Goal: Share content

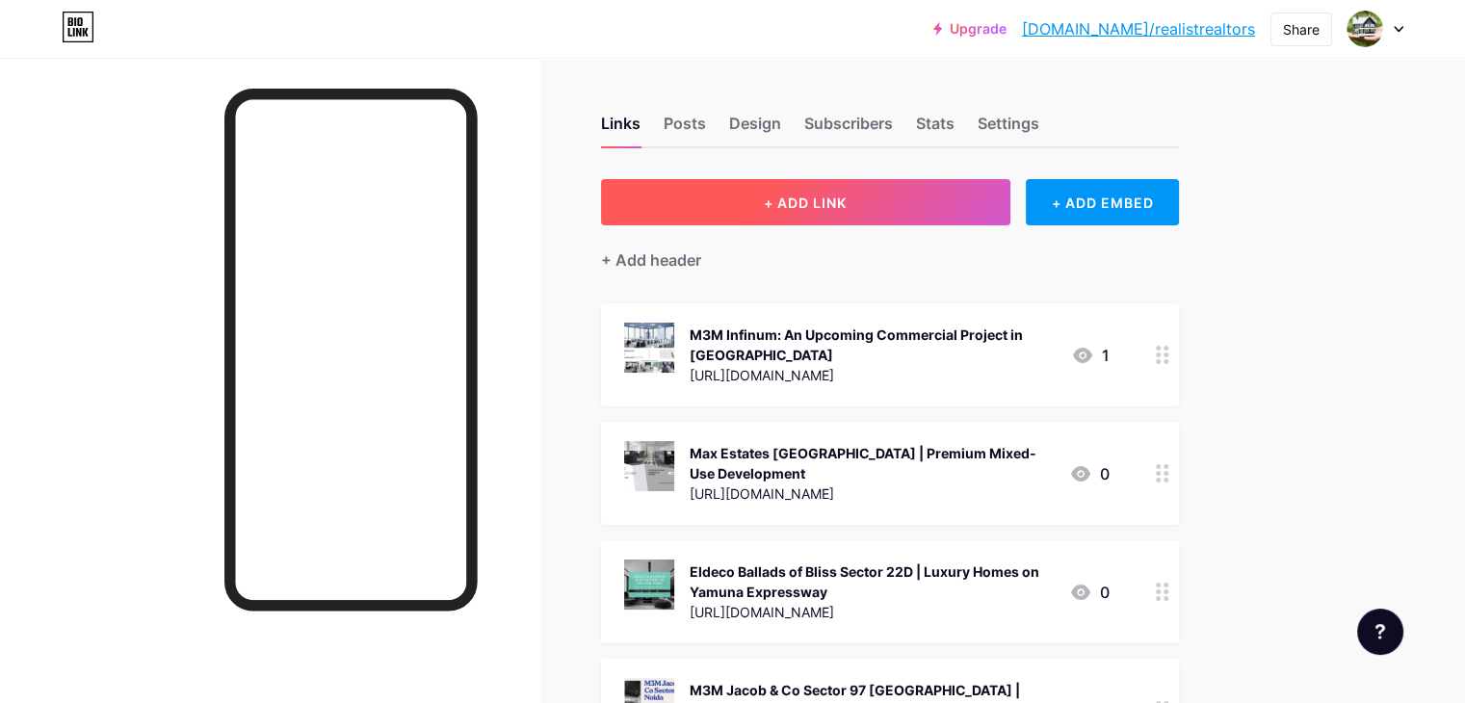
click at [847, 204] on span "+ ADD LINK" at bounding box center [805, 203] width 83 height 16
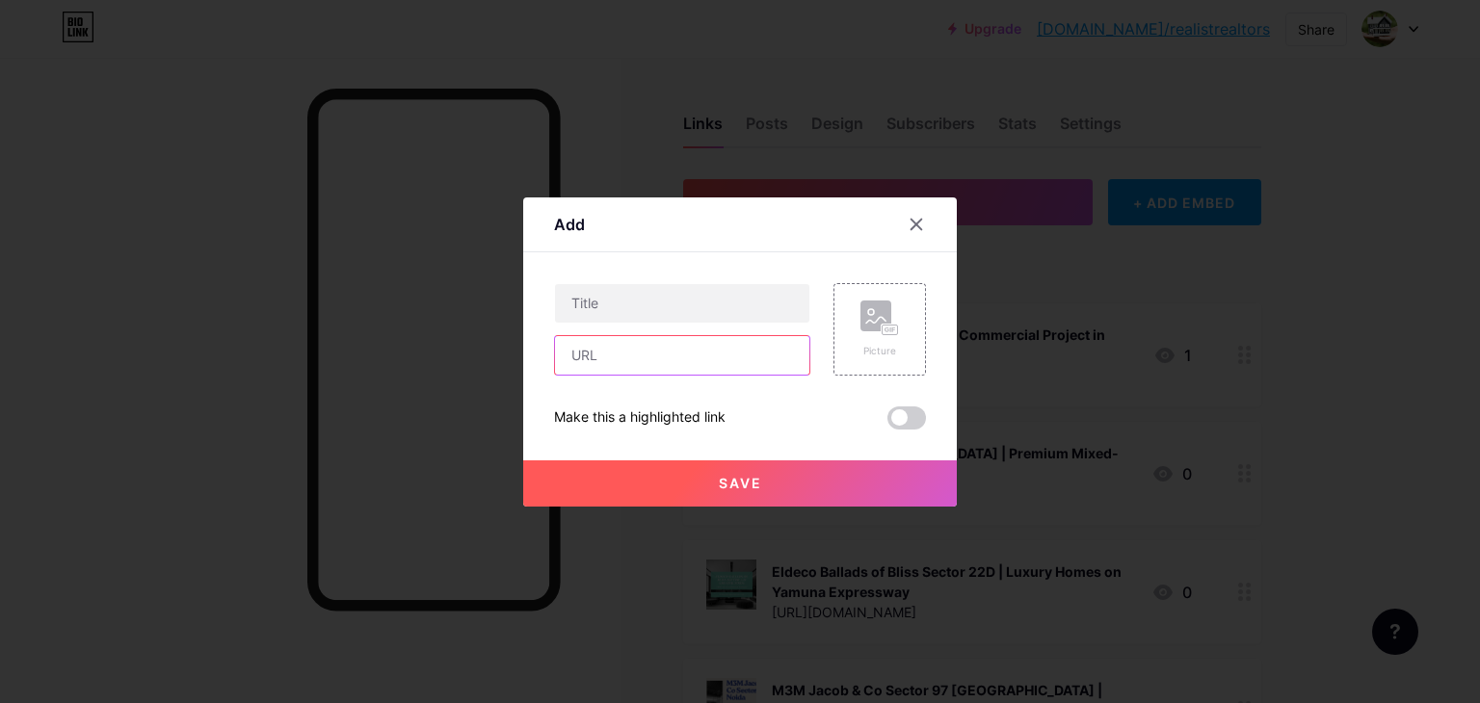
click at [665, 355] on input "text" at bounding box center [682, 355] width 254 height 39
paste input "[URL][DOMAIN_NAME]"
type input "[URL][DOMAIN_NAME]"
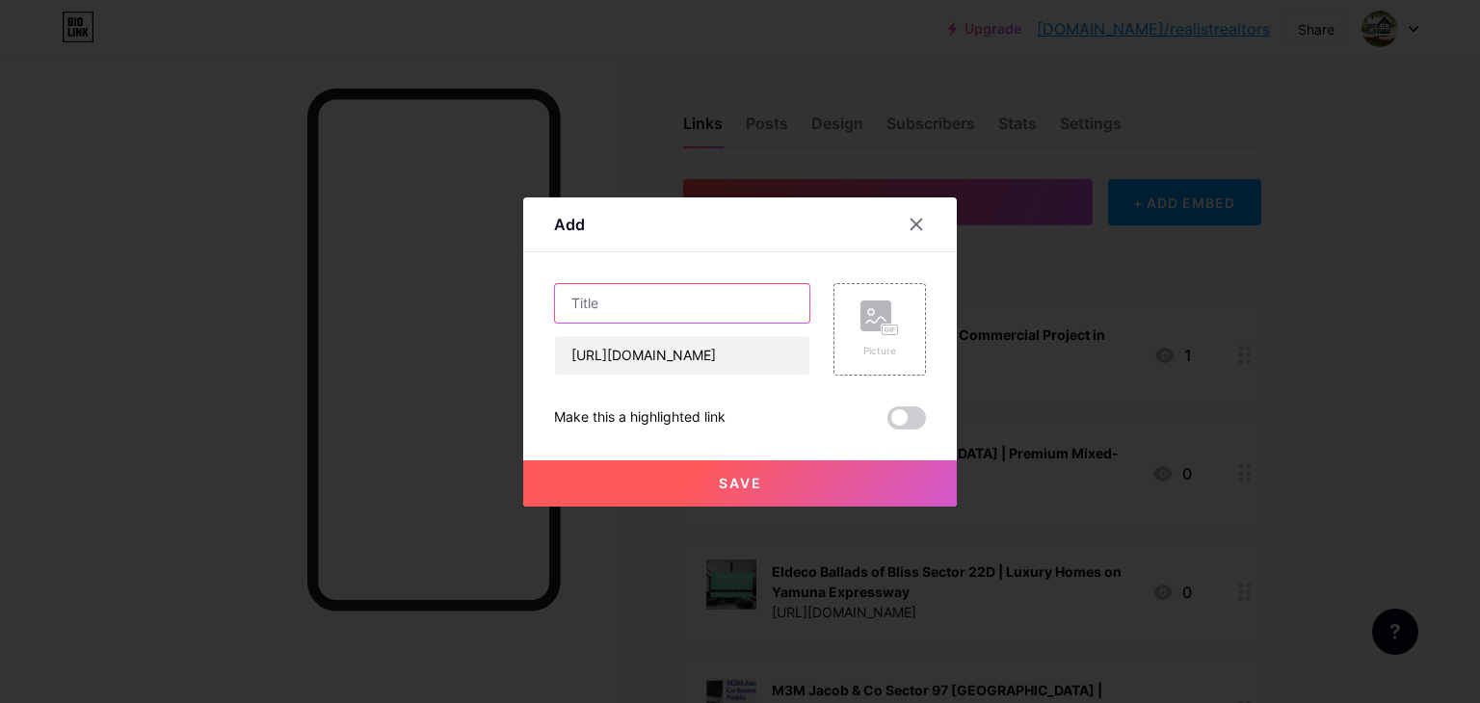
click at [704, 297] on input "text" at bounding box center [682, 303] width 254 height 39
paste input "M3M [PERSON_NAME] Sector 111 | Luxury Apartments In [GEOGRAPHIC_DATA]"
type input "M3M [PERSON_NAME] Sector 111 | Luxury Apartments In [GEOGRAPHIC_DATA]"
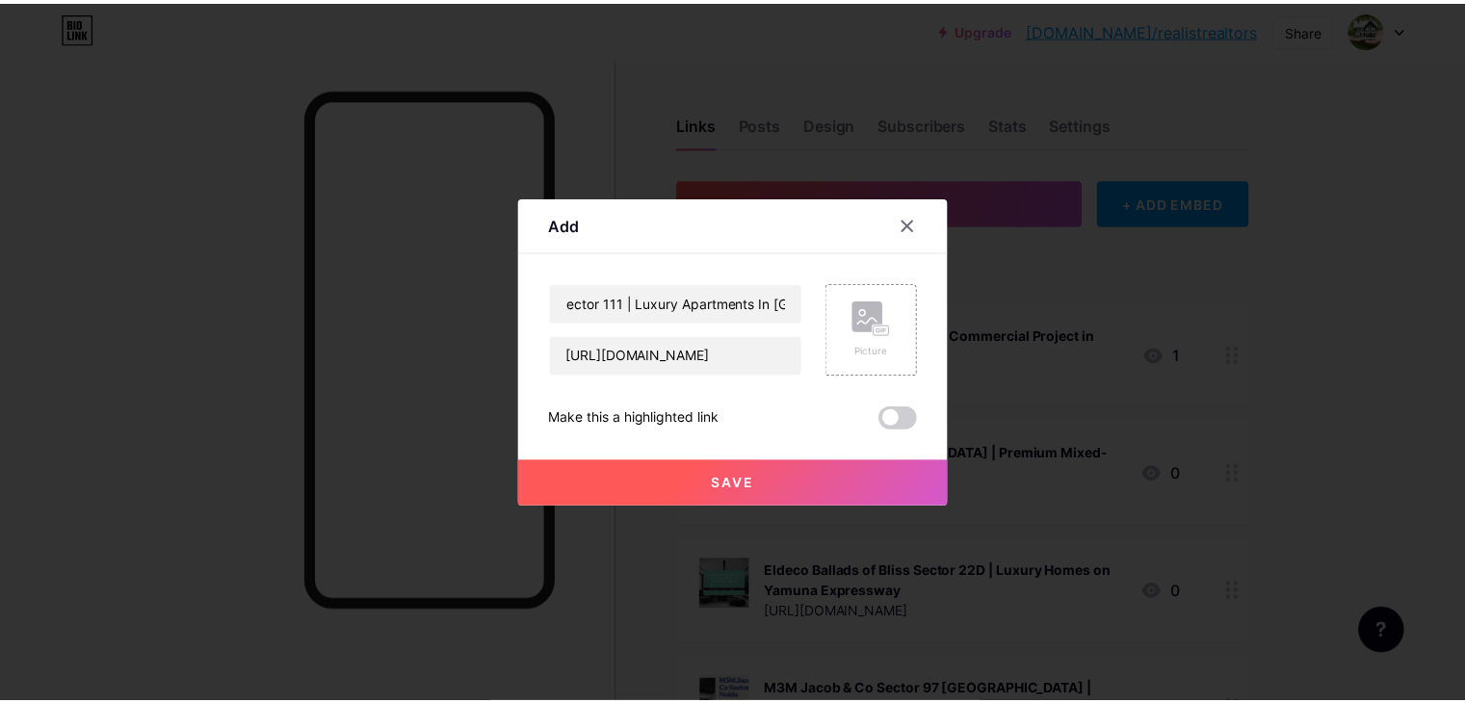
scroll to position [0, 0]
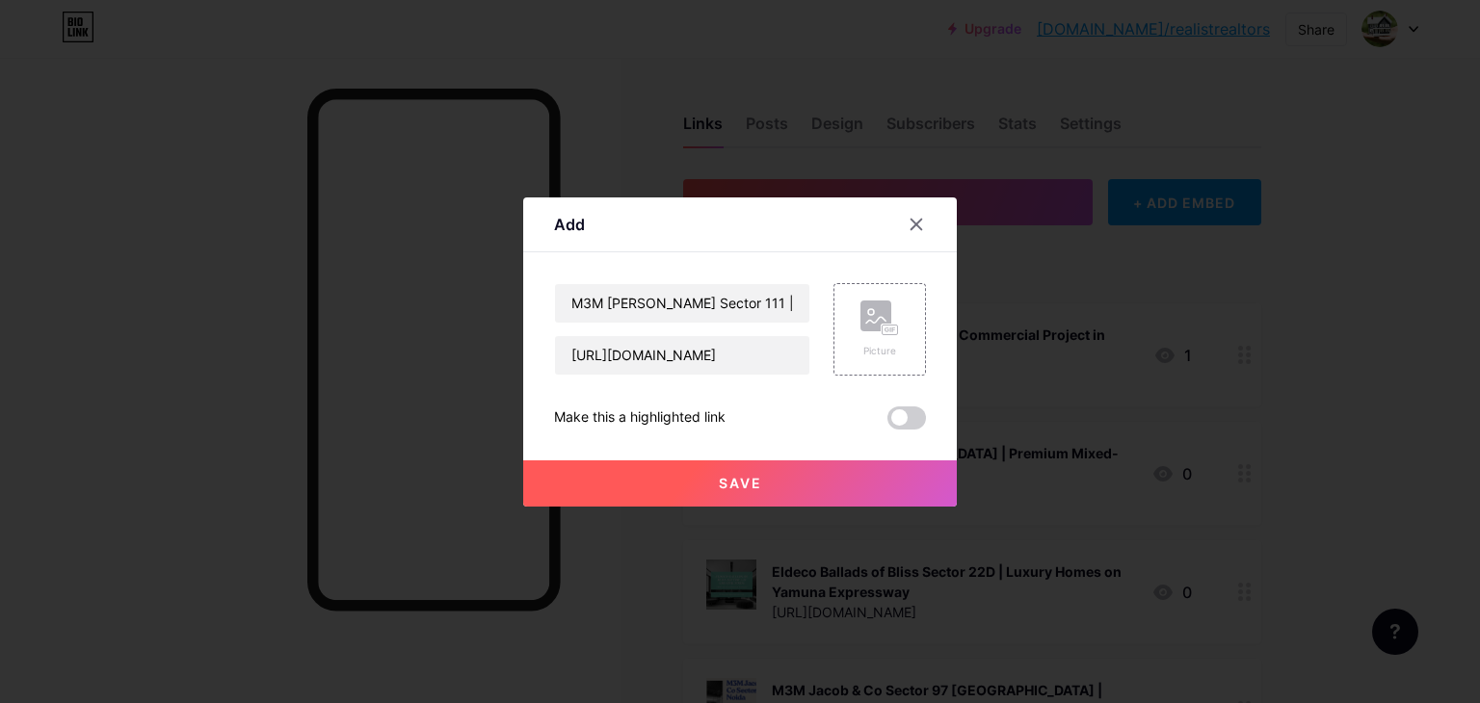
click at [773, 483] on button "Save" at bounding box center [740, 483] width 434 height 46
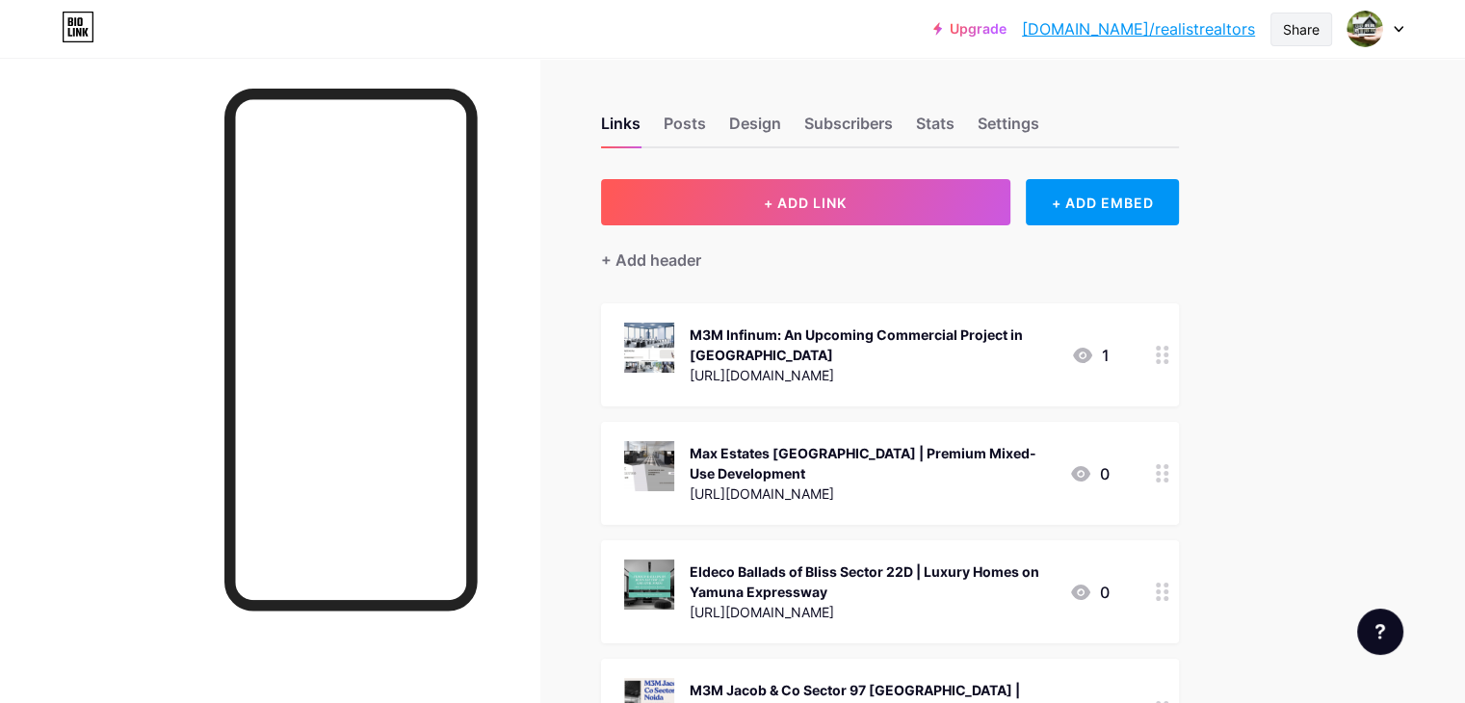
click at [1294, 39] on div "Share" at bounding box center [1301, 29] width 37 height 20
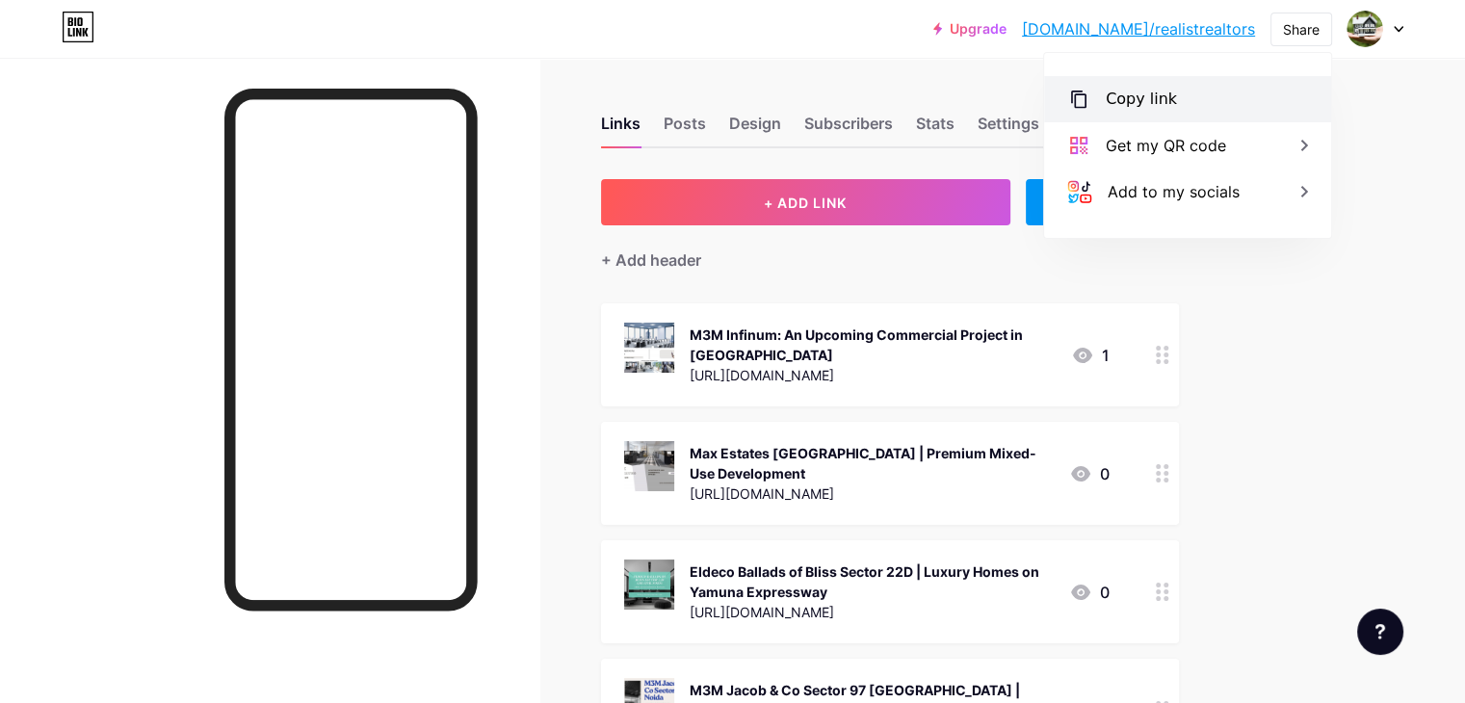
click at [1143, 91] on div "Copy link" at bounding box center [1141, 99] width 71 height 23
